Goal: Task Accomplishment & Management: Use online tool/utility

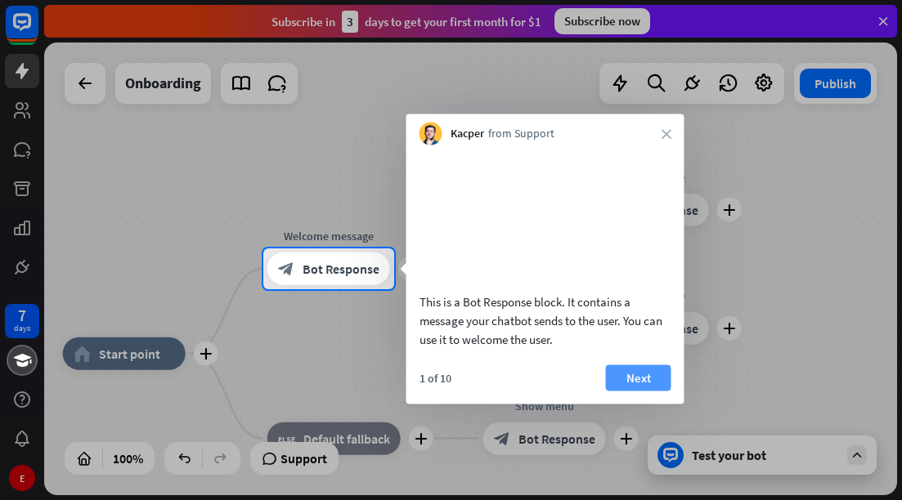
click at [635, 391] on button "Next" at bounding box center [638, 378] width 65 height 26
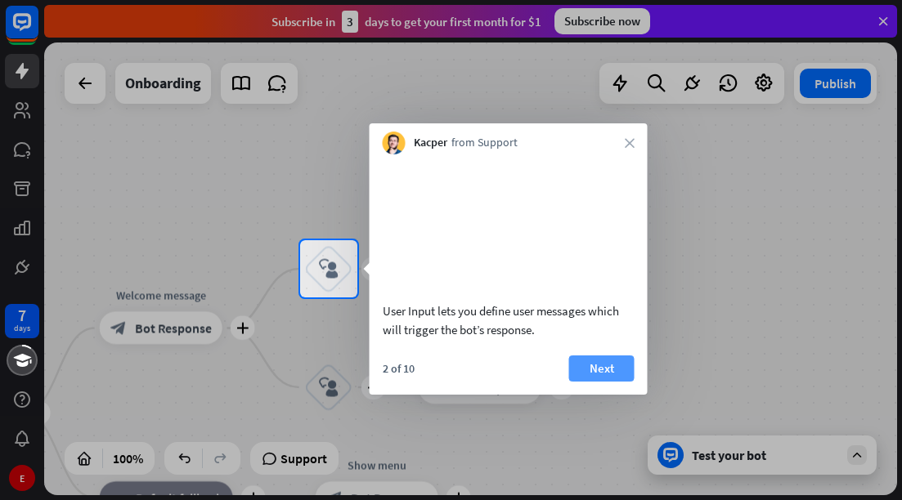
click at [599, 382] on button "Next" at bounding box center [601, 369] width 65 height 26
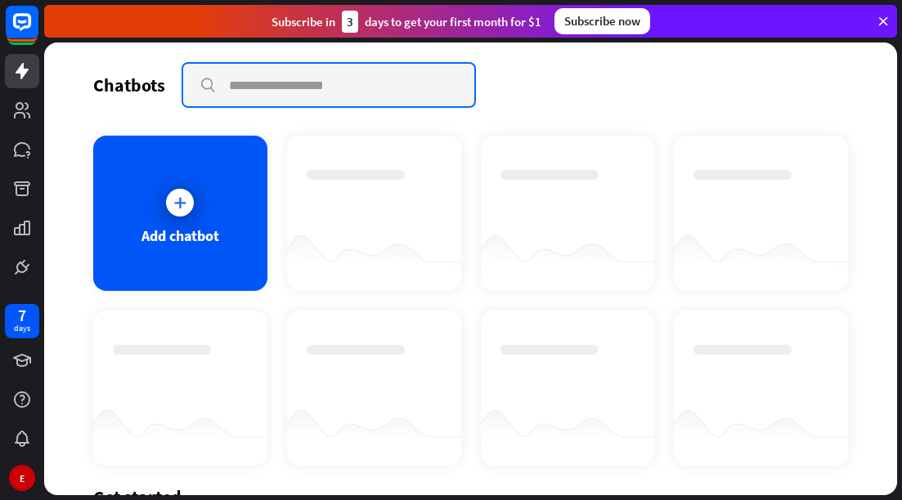
click at [323, 97] on input "text" at bounding box center [328, 85] width 291 height 43
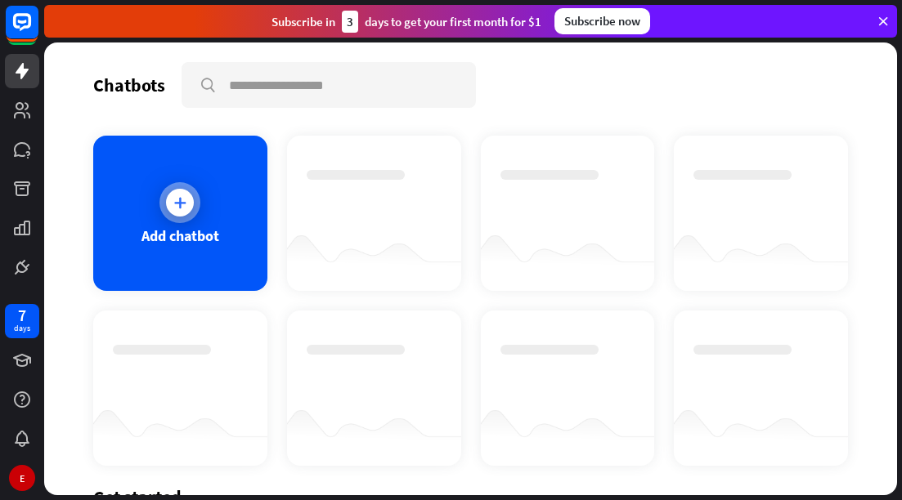
click at [183, 203] on icon at bounding box center [180, 203] width 16 height 16
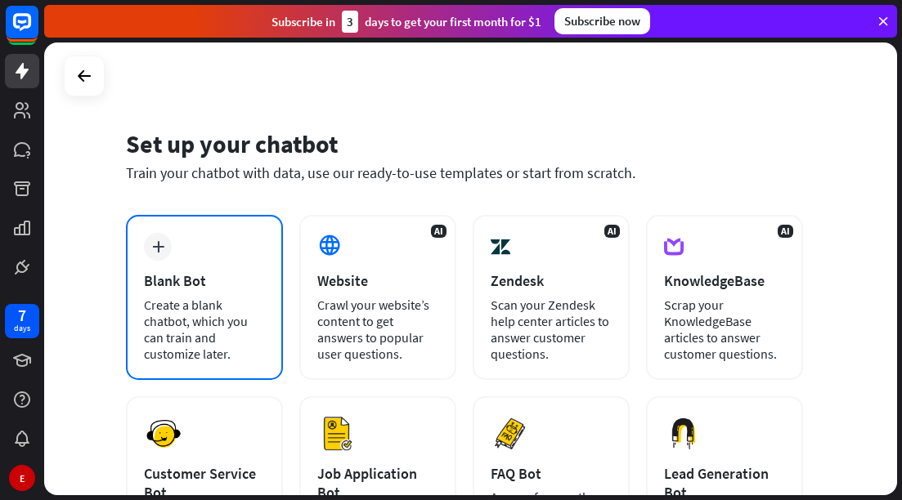
click at [250, 298] on div "Create a blank chatbot, which you can train and customize later." at bounding box center [204, 329] width 121 height 65
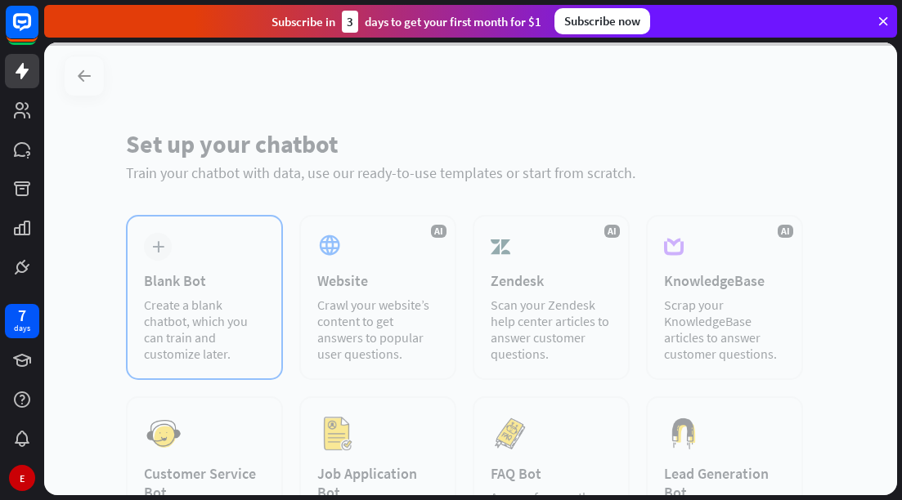
click at [250, 298] on div at bounding box center [470, 269] width 853 height 453
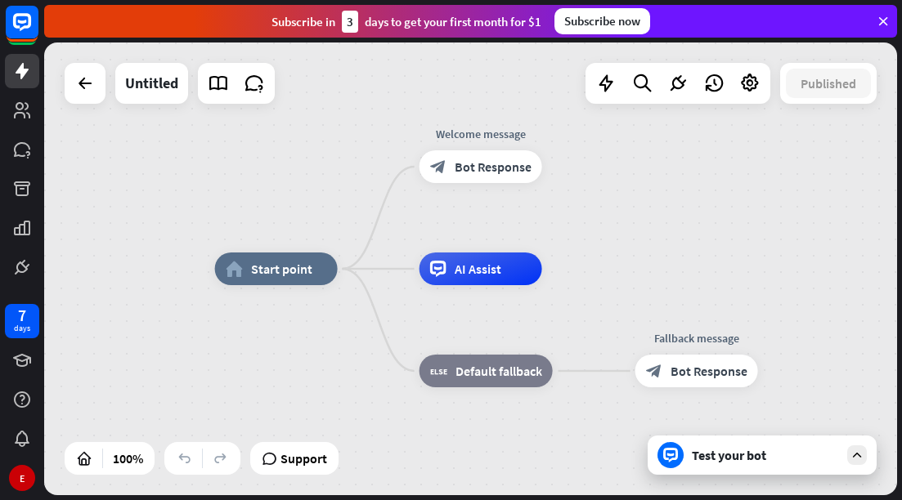
click at [674, 456] on icon at bounding box center [670, 455] width 15 height 15
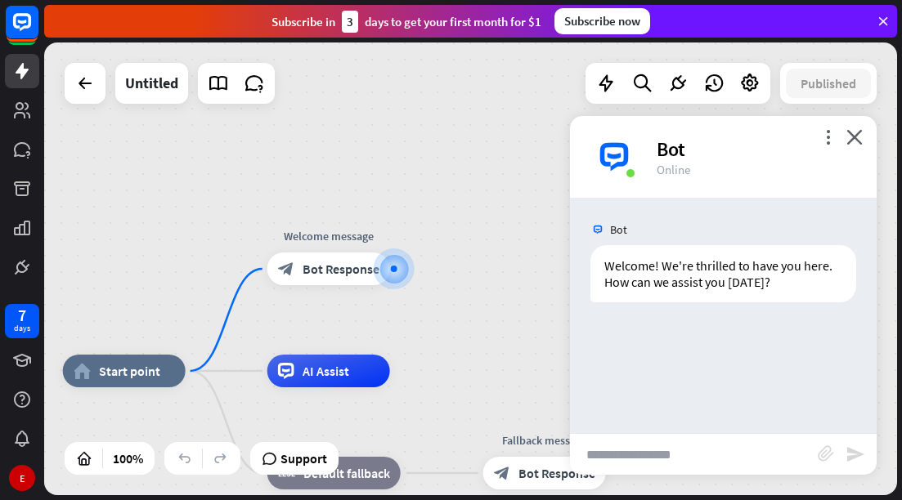
click at [621, 333] on div "Bot Welcome! We're thrilled to have you here. How can we assist you [DATE]? [DA…" at bounding box center [723, 315] width 307 height 235
click at [627, 461] on input "text" at bounding box center [694, 454] width 248 height 41
type input "*"
type input "**********"
click at [853, 456] on icon "send" at bounding box center [855, 455] width 20 height 20
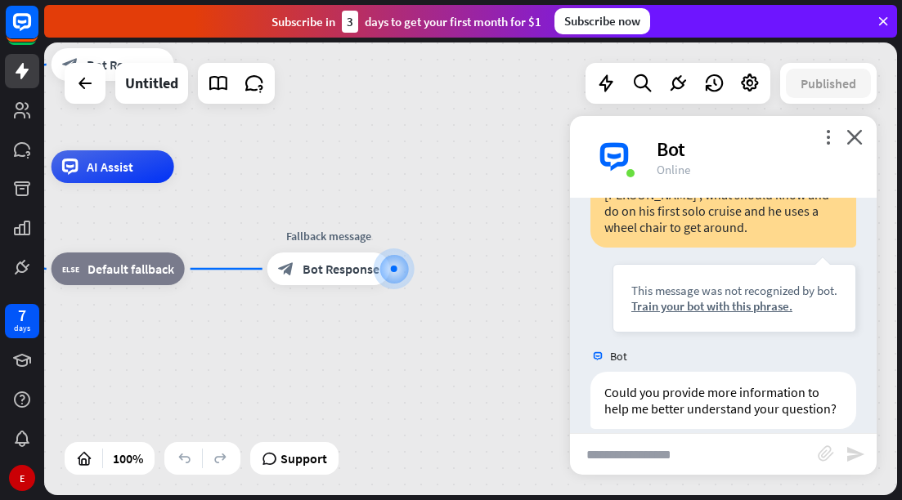
scroll to position [188, 0]
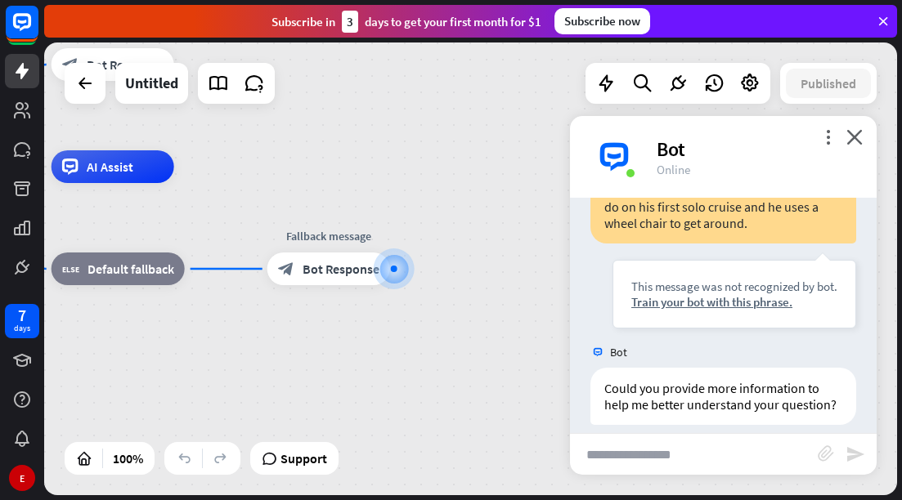
click at [626, 458] on input "text" at bounding box center [694, 454] width 248 height 41
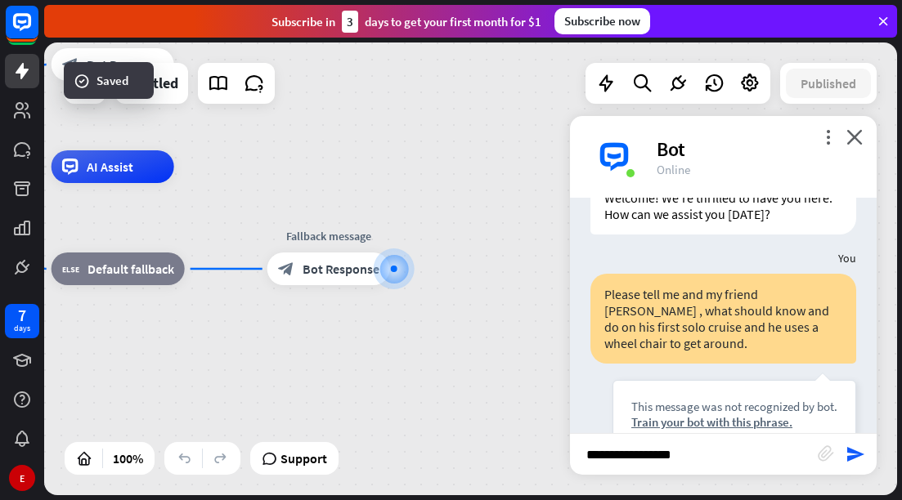
scroll to position [56, 0]
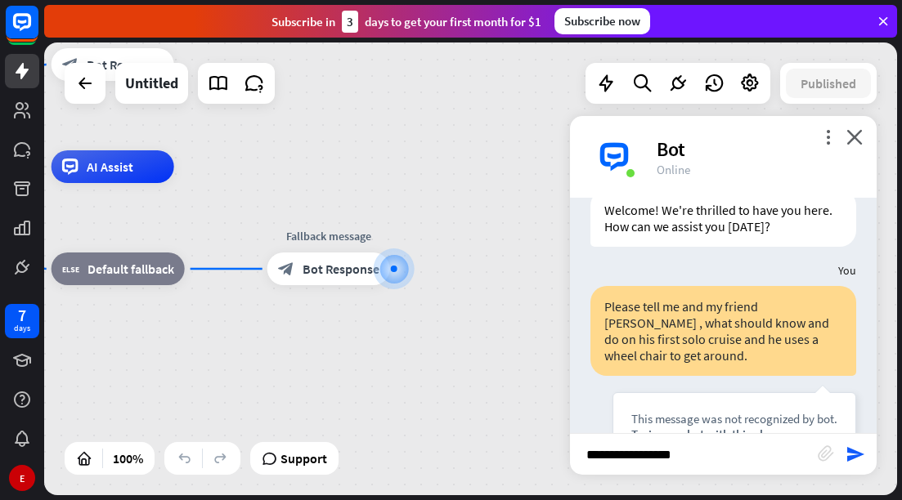
click at [701, 452] on input "**********" at bounding box center [694, 454] width 248 height 41
type input "**********"
click at [721, 427] on div "Train your bot with this phrase." at bounding box center [734, 435] width 206 height 16
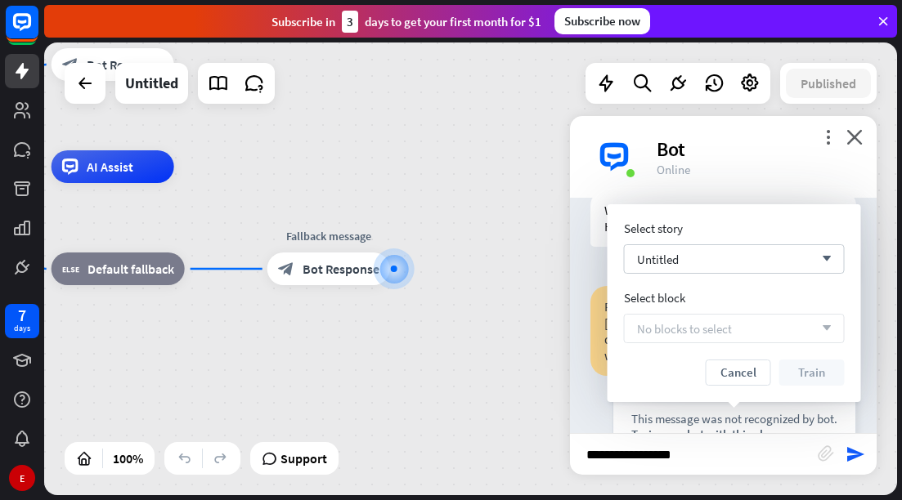
click at [594, 400] on div "Please tell me and my friend [PERSON_NAME] , what should know and do on his fir…" at bounding box center [723, 373] width 266 height 175
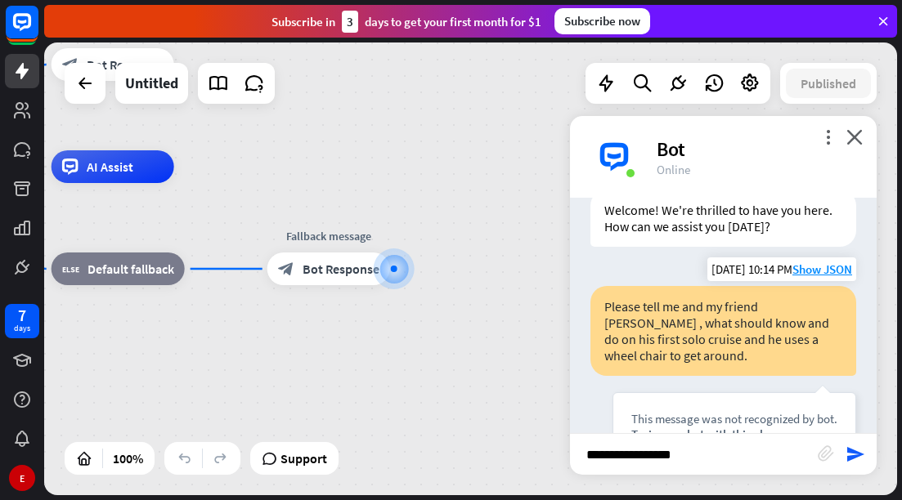
drag, startPoint x: 799, startPoint y: 418, endPoint x: 625, endPoint y: 419, distance: 174.1
click at [624, 419] on div "This message was not recognized by bot. Train your bot with this phrase." at bounding box center [734, 426] width 244 height 69
copy div "Train your bot with this phrase."
click at [746, 427] on div "Train your bot with this phrase." at bounding box center [734, 435] width 206 height 16
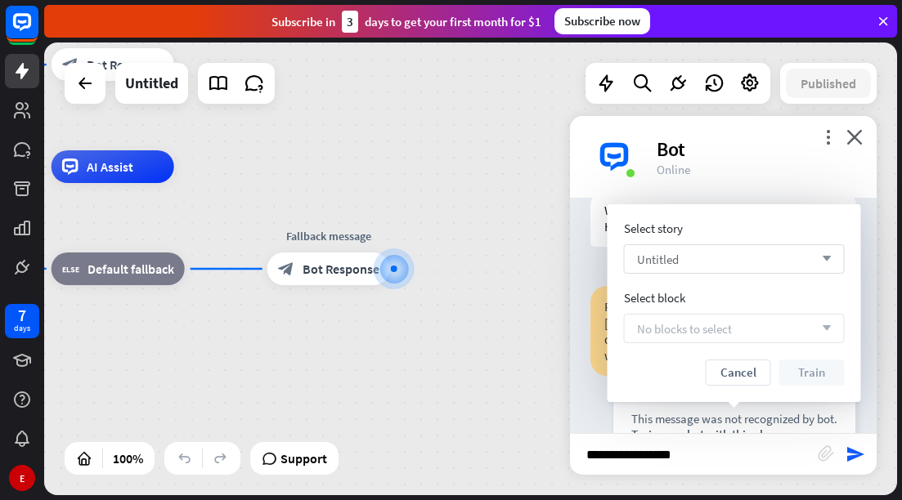
click at [674, 259] on span "Untitled" at bounding box center [658, 260] width 42 height 16
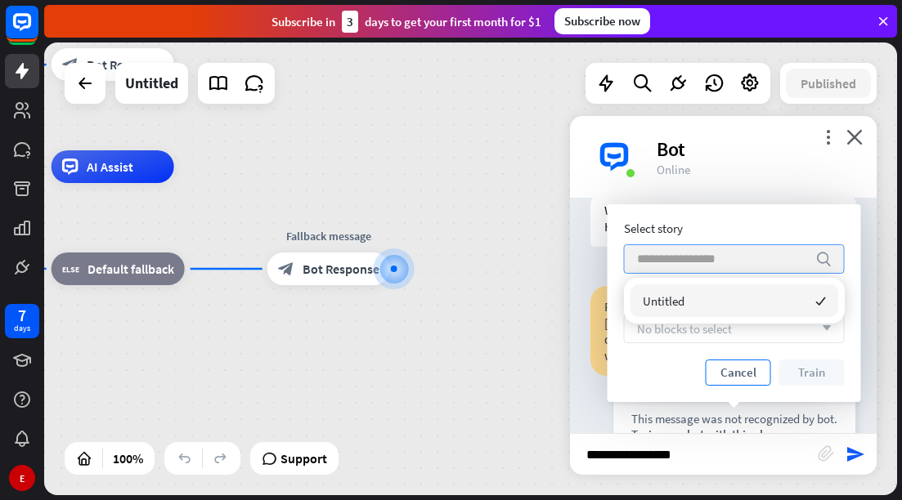
click at [738, 376] on button "Cancel" at bounding box center [737, 373] width 65 height 26
